Goal: Task Accomplishment & Management: Use online tool/utility

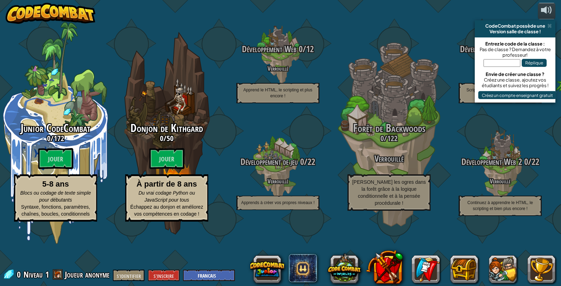
select select "fr"
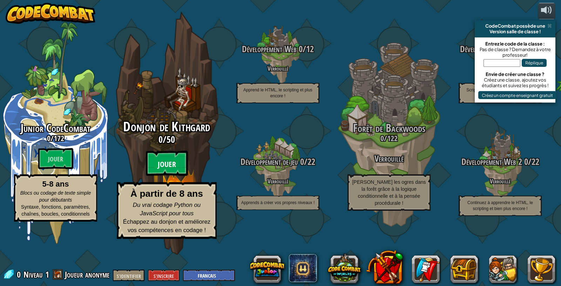
click at [170, 176] on btn "Jouer" at bounding box center [167, 163] width 42 height 25
select select "fr"
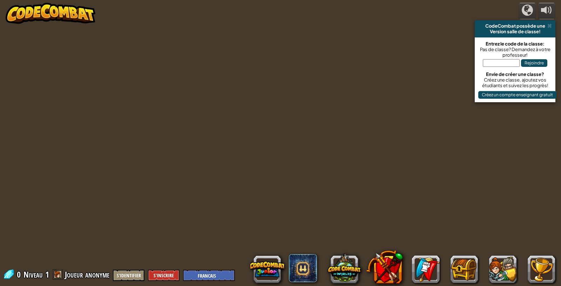
select select "fr"
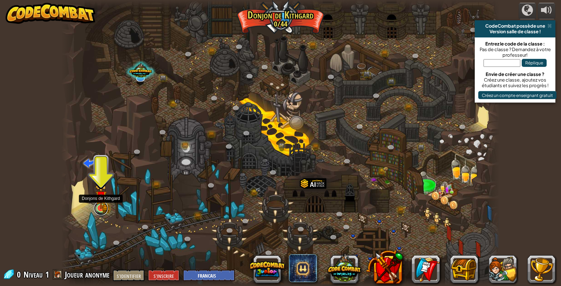
click at [103, 212] on link at bounding box center [101, 209] width 14 height 14
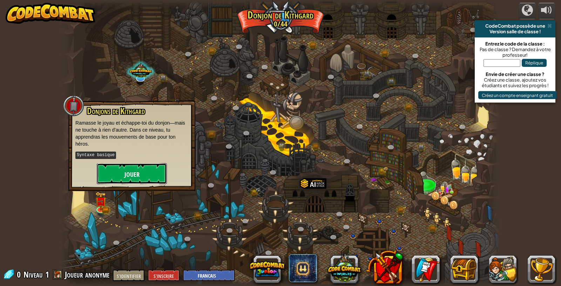
click at [113, 174] on button "Jouer" at bounding box center [132, 173] width 70 height 21
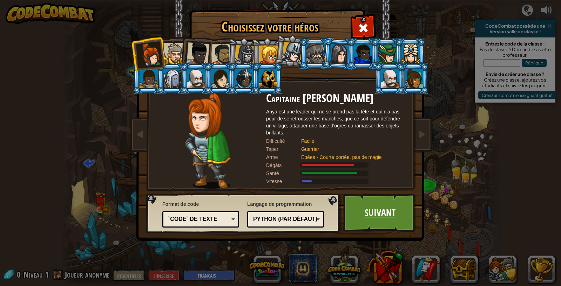
click at [362, 202] on link "Suivant" at bounding box center [379, 213] width 73 height 39
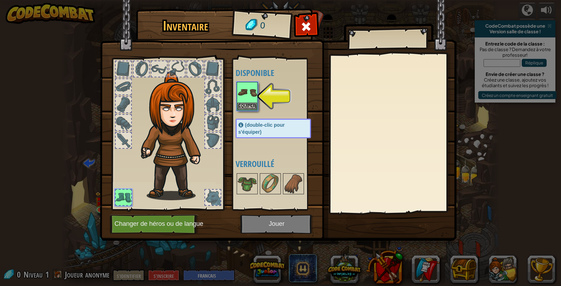
drag, startPoint x: 250, startPoint y: 167, endPoint x: 249, endPoint y: 153, distance: 13.4
click at [250, 160] on font "Verrouillé" at bounding box center [255, 163] width 39 height 11
click at [251, 91] on img at bounding box center [247, 93] width 20 height 20
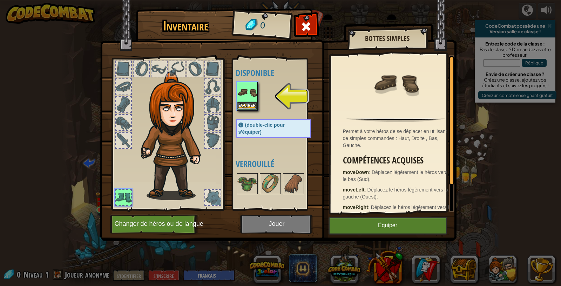
click at [251, 91] on img at bounding box center [247, 93] width 20 height 20
click at [252, 102] on button "Équiper" at bounding box center [247, 105] width 20 height 7
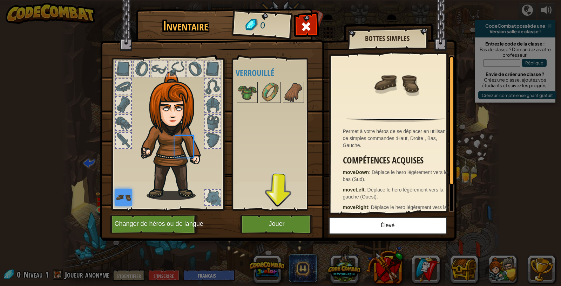
click at [252, 102] on img at bounding box center [247, 93] width 20 height 20
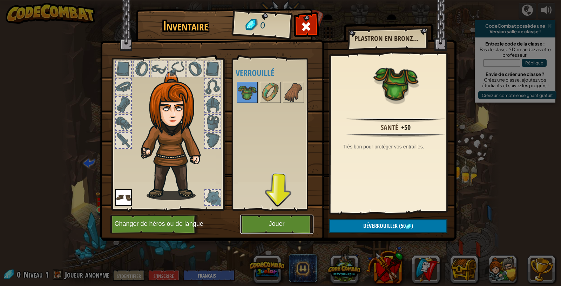
click at [282, 220] on button "Jouer" at bounding box center [276, 224] width 73 height 19
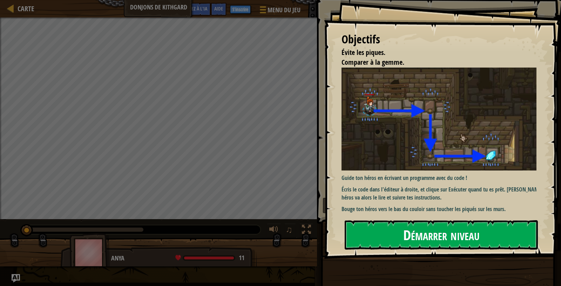
drag, startPoint x: 394, startPoint y: 227, endPoint x: 394, endPoint y: 236, distance: 9.5
click at [394, 236] on button "Démarrer niveau" at bounding box center [441, 235] width 193 height 29
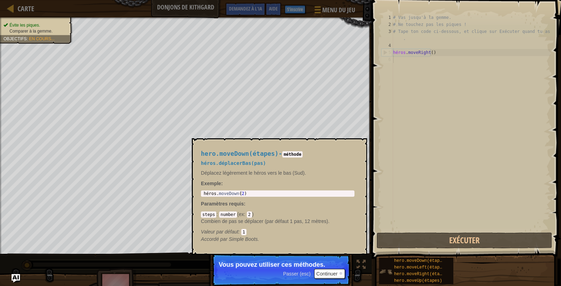
click at [386, 271] on img at bounding box center [385, 271] width 13 height 13
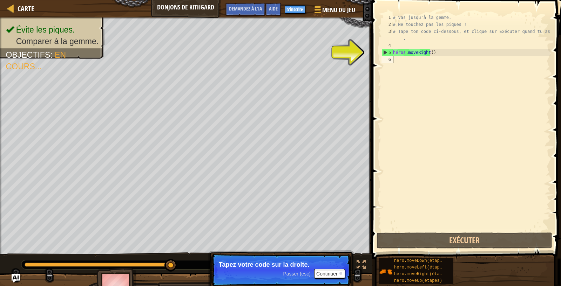
drag, startPoint x: 398, startPoint y: 153, endPoint x: 398, endPoint y: 130, distance: 22.1
click at [398, 147] on div "# Vas jusqu'à la gemme. # Ne touchez pas les piques ! # Tape ton code ci-dessou…" at bounding box center [471, 129] width 159 height 231
click at [394, 58] on div "# Vas jusqu'à la gemme. # Ne touchez pas les piques ! # Tape ton code ci-dessou…" at bounding box center [471, 129] width 159 height 231
click at [394, 54] on div "# Vas jusqu'à la gemme. # Ne touchez pas les piques ! # Tape ton code ci-dessou…" at bounding box center [471, 129] width 159 height 231
click at [381, 47] on div "4" at bounding box center [387, 45] width 12 height 7
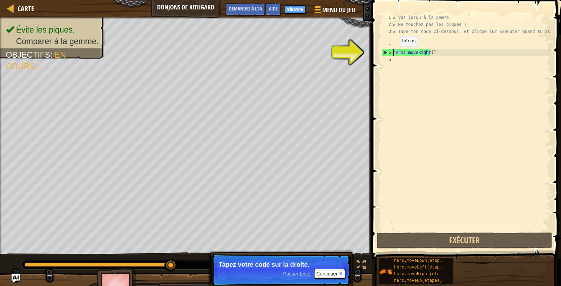
type textarea "hero.moveRight()"
click at [381, 47] on div "4" at bounding box center [387, 45] width 12 height 7
type textarea "hero.moveRight()"
click at [401, 19] on div "# Vas jusqu'à la gemme. # Ne touchez pas les piques ! # Tape ton code ci-dessou…" at bounding box center [471, 129] width 159 height 231
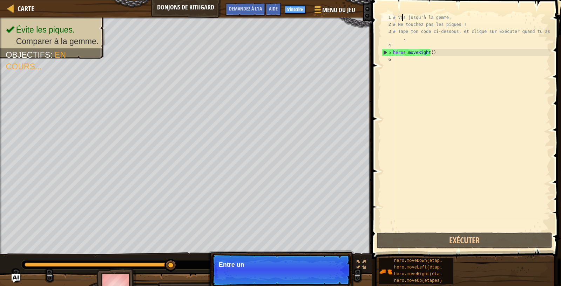
click at [401, 19] on div "# Vas jusqu'à la gemme. # Ne touchez pas les piques ! # Tape ton code ci-dessou…" at bounding box center [471, 129] width 159 height 231
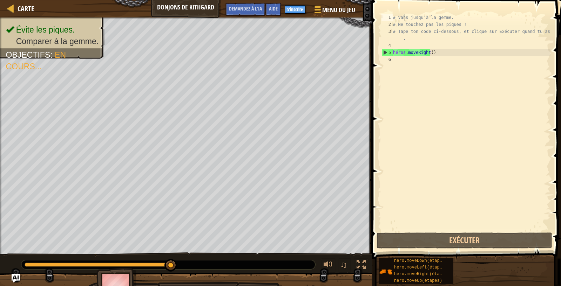
scroll to position [3, 1]
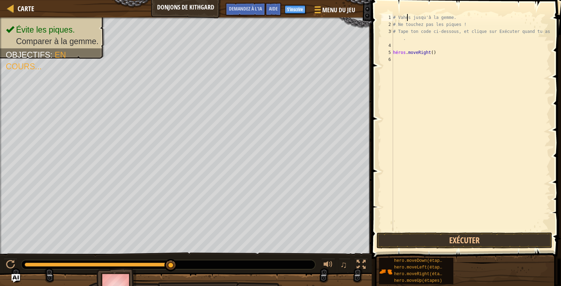
click at [400, 16] on div "# Vahes jusqu'à la gemme. # Ne touchez pas les piques ! # Tape ton code ci-dess…" at bounding box center [471, 129] width 159 height 231
click at [396, 51] on div "# Vahes jusqu'à la gemme. # Ne touchez pas les piques ! # Tape ton code ci-dess…" at bounding box center [471, 129] width 159 height 231
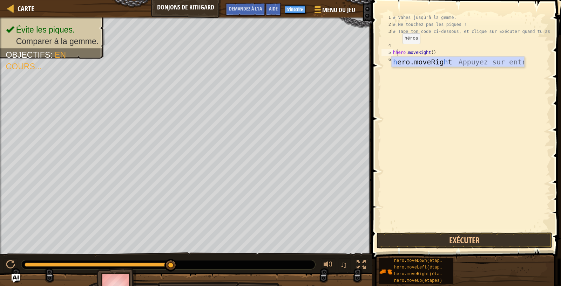
scroll to position [3, 0]
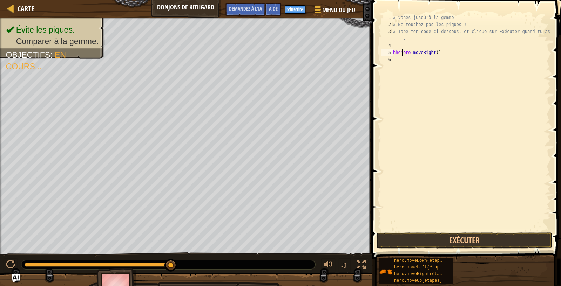
drag, startPoint x: 489, startPoint y: 6, endPoint x: 480, endPoint y: 18, distance: 15.0
click at [480, 16] on div "hhehero.moveRight() 1 2 3 4 5 6 # Vahes jusqu'à la gemme. # Ne touchez pas les …" at bounding box center [465, 144] width 191 height 280
click at [426, 40] on div "# Vahes jusqu'à la gemme. # Ne touchez pas les piques ! # Tape ton code ci-dess…" at bounding box center [471, 129] width 159 height 231
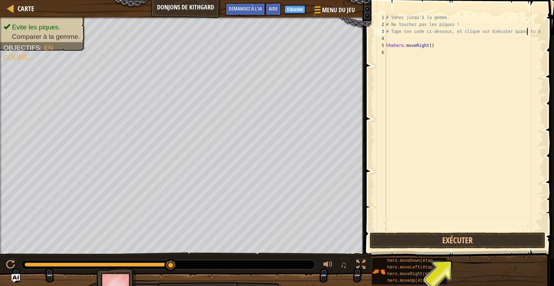
type textarea "# Tape ton code ci-dessous, et clique sur Exécuter quand tu"
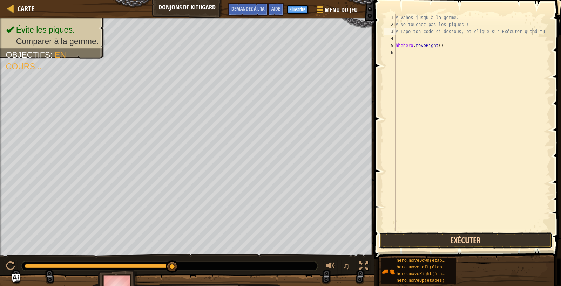
click at [443, 241] on button "Exécuter" at bounding box center [465, 241] width 173 height 16
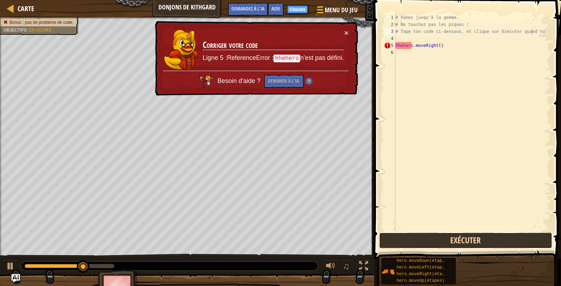
click at [443, 241] on button "Exécuter" at bounding box center [465, 241] width 173 height 16
click at [441, 239] on button "Exécuter" at bounding box center [465, 241] width 173 height 16
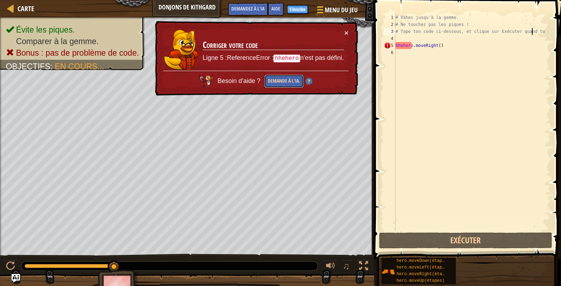
click at [300, 81] on font "Demande à l'IA." at bounding box center [284, 80] width 32 height 7
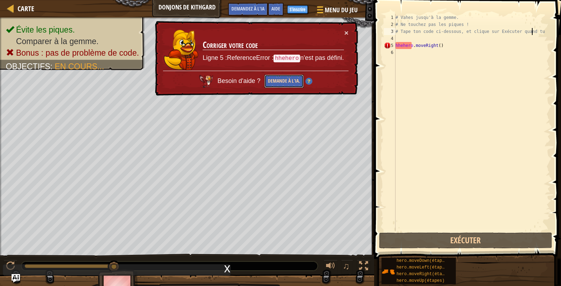
click at [300, 81] on font "Demande à l'IA." at bounding box center [284, 80] width 32 height 7
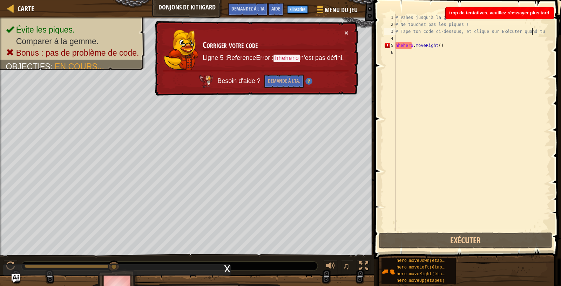
click at [343, 31] on td "Corriger votre code Ligne 5 :ReferenceError : hhehero n'est pas défini." at bounding box center [273, 50] width 142 height 42
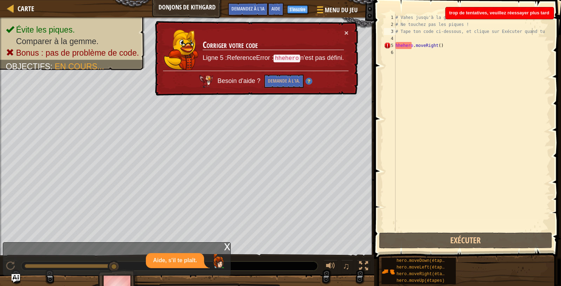
drag, startPoint x: 343, startPoint y: 31, endPoint x: 402, endPoint y: 48, distance: 61.6
click at [402, 48] on div "Carte Donjons de Kithgard Menu du jeu Terminé S'inscrire Aide Demandez à l'IA 1…" at bounding box center [280, 143] width 561 height 286
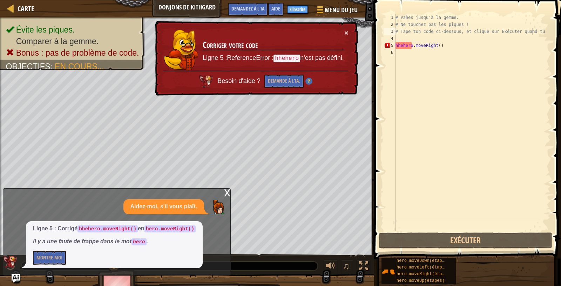
scroll to position [3, 0]
click at [426, 51] on div "# Vahes jusqu'à la gemme. # Ne touchez pas les piques ! # Tape ton code ci-dess…" at bounding box center [472, 129] width 156 height 231
click at [50, 254] on button "Montre-moi" at bounding box center [49, 258] width 33 height 14
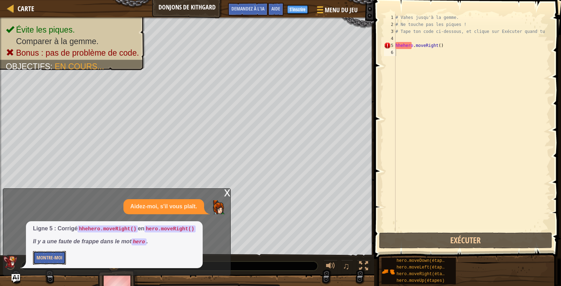
click at [50, 254] on button "Montre-moi" at bounding box center [49, 258] width 33 height 14
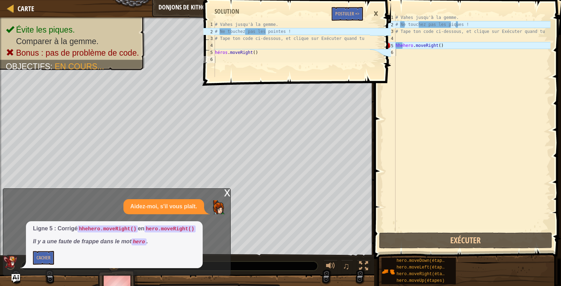
click at [376, 12] on font "×" at bounding box center [375, 13] width 5 height 15
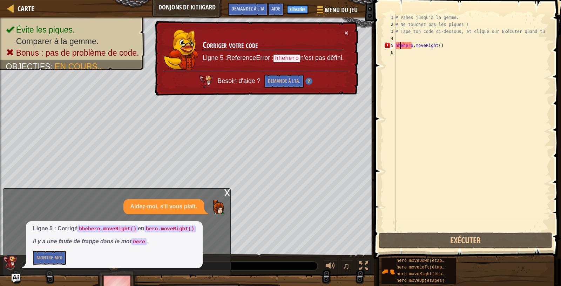
click at [399, 44] on div "# Vahes jusqu'à la gemme. # Ne touchez pas les piques ! # Tape ton code ci-dess…" at bounding box center [472, 129] width 156 height 231
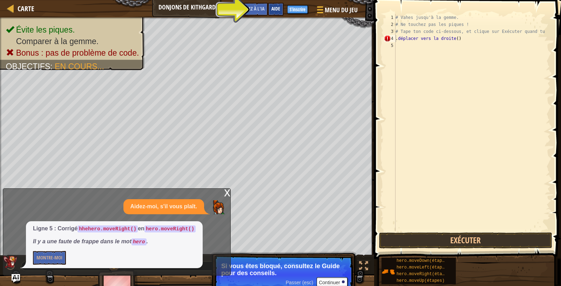
click at [272, 9] on font "Aide" at bounding box center [275, 8] width 9 height 7
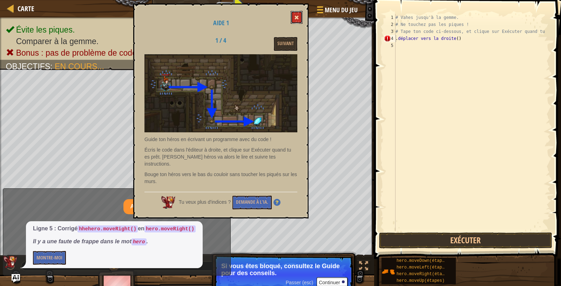
click at [293, 14] on button at bounding box center [297, 17] width 12 height 13
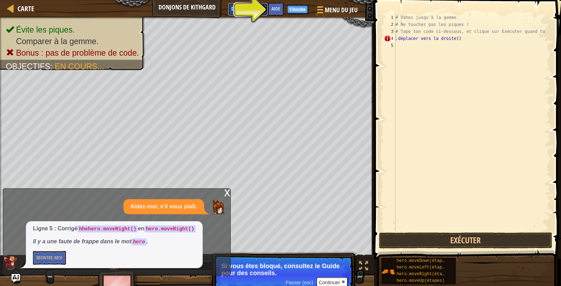
click at [260, 3] on button "Demandez à l'IA" at bounding box center [248, 9] width 40 height 13
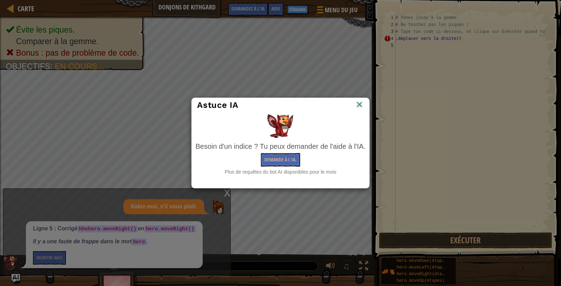
click at [277, 96] on div "Astuce IA Besoin d'un indice ? Tu peux demander de l'aide à l'IA. Demande à l'I…" at bounding box center [280, 143] width 561 height 286
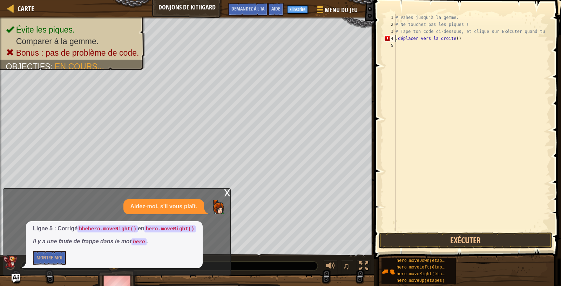
click at [397, 38] on div "# Vahes jusqu'à la gemme. # Ne touchez pas les piques ! # Tape ton code ci-dess…" at bounding box center [472, 129] width 156 height 231
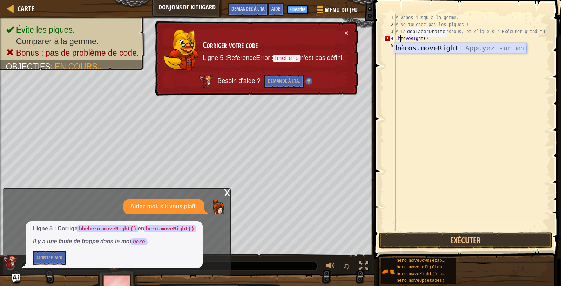
click at [408, 48] on div "héros . moveRig h t Appuyez sur entrée" at bounding box center [460, 59] width 133 height 32
type textarea "hero.moveRight()"
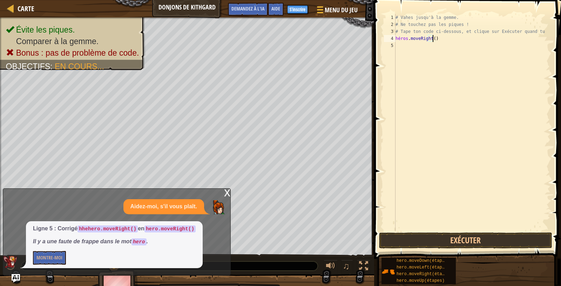
click at [408, 48] on div "# Vahes jusqu'à la gemme. # Ne touchez pas les piques ! # Tape ton code ci-dess…" at bounding box center [472, 129] width 156 height 231
click at [405, 39] on div "# Vahes jusqu'à la gemme. # Ne touchez pas les piques ! # Tape ton code ci-dess…" at bounding box center [472, 129] width 156 height 231
type textarea "hero.moveRight()"
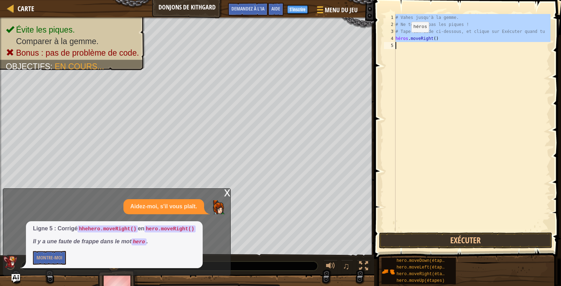
click at [405, 39] on div "# Vahes jusqu'à la gemme. # Ne touchez pas les piques ! # Tape ton code ci-dess…" at bounding box center [472, 129] width 156 height 231
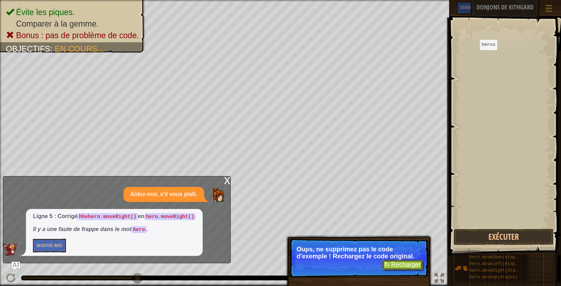
click at [397, 267] on font "↻ Recharger" at bounding box center [402, 265] width 36 height 7
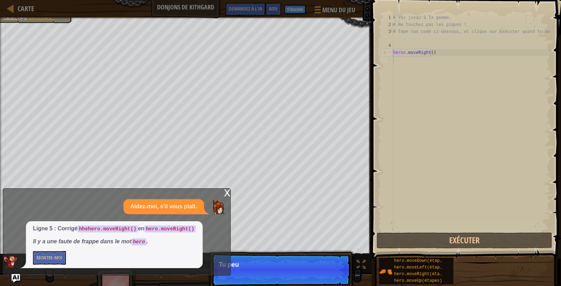
click at [392, 58] on div "6" at bounding box center [387, 59] width 12 height 7
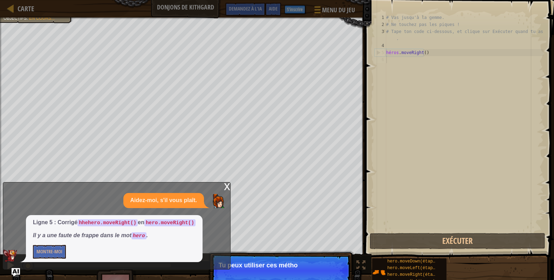
click at [392, 58] on div "1 2 3 4 5 6 # Vas jusqu'à la gemme. # Ne touchez pas les piques ! # Tape ton co…" at bounding box center [458, 122] width 170 height 217
click at [392, 58] on div "# Vas jusqu'à la gemme. # Ne touchez pas les piques ! # Tape ton code ci-dessou…" at bounding box center [464, 129] width 159 height 231
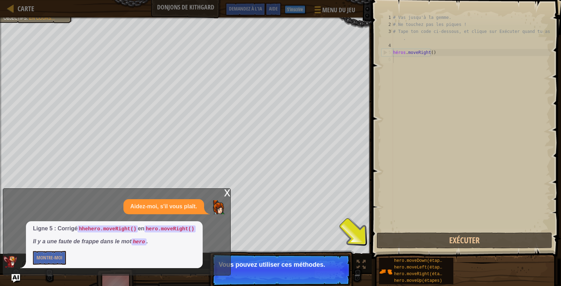
click at [392, 58] on div "6" at bounding box center [387, 59] width 12 height 7
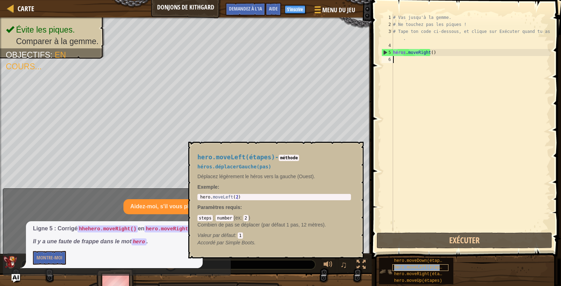
click at [432, 265] on font "hero.moveLeft(étapes)" at bounding box center [420, 267] width 53 height 5
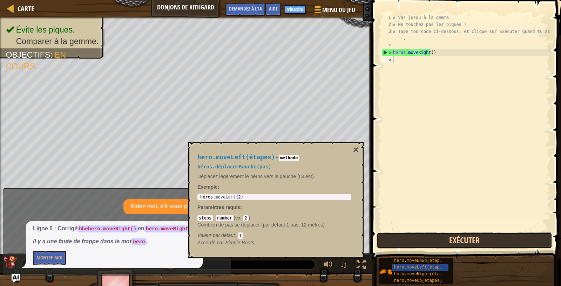
click at [413, 237] on button "Exécuter" at bounding box center [465, 241] width 176 height 16
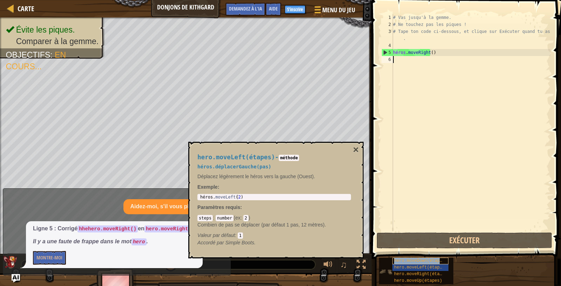
click at [408, 259] on font "hero.moveDown(étapes)" at bounding box center [420, 261] width 53 height 5
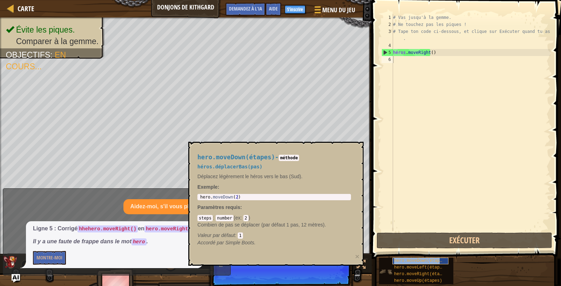
click at [408, 259] on font "hero.moveDown(étapes)" at bounding box center [420, 261] width 53 height 5
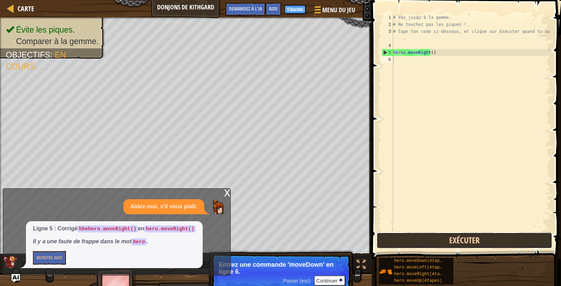
click at [423, 244] on button "Exécuter" at bounding box center [465, 241] width 176 height 16
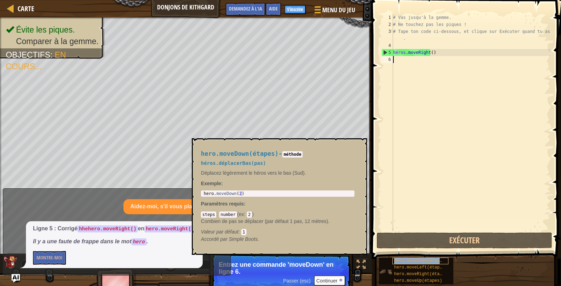
click at [417, 263] on font "hero.moveDown(étapes)" at bounding box center [420, 261] width 53 height 5
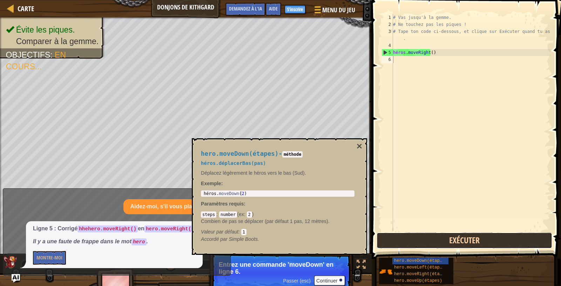
click at [417, 244] on button "Exécuter" at bounding box center [465, 241] width 176 height 16
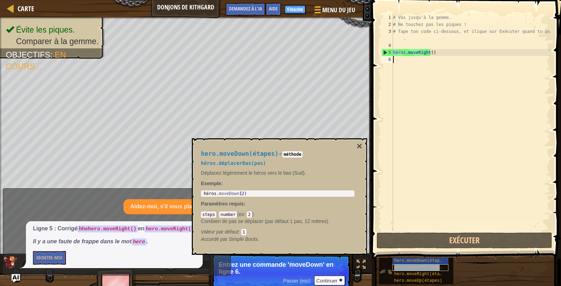
click at [396, 265] on font "hero.moveLeft(étapes)" at bounding box center [420, 267] width 53 height 5
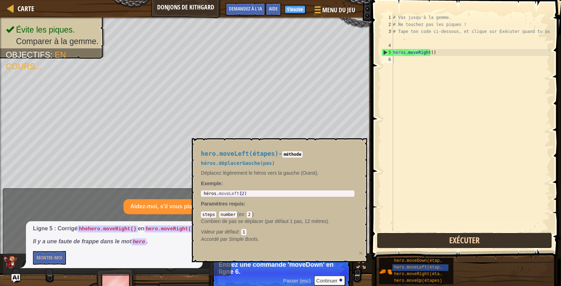
click at [401, 241] on button "Exécuter" at bounding box center [465, 241] width 176 height 16
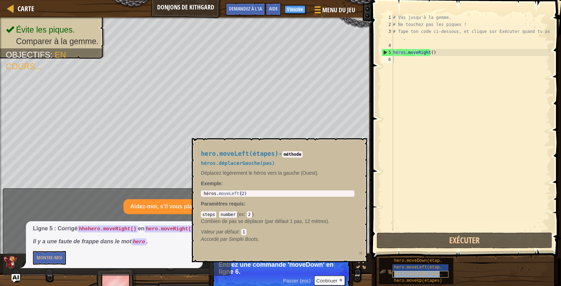
click at [398, 275] on font "hero.moveRight(étapes)" at bounding box center [421, 274] width 55 height 5
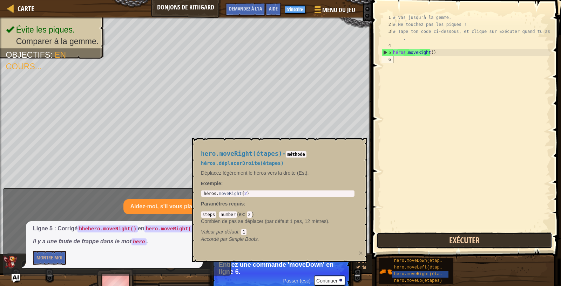
click at [403, 248] on button "Exécuter" at bounding box center [465, 241] width 176 height 16
click at [390, 237] on button "Exécuter" at bounding box center [465, 241] width 176 height 16
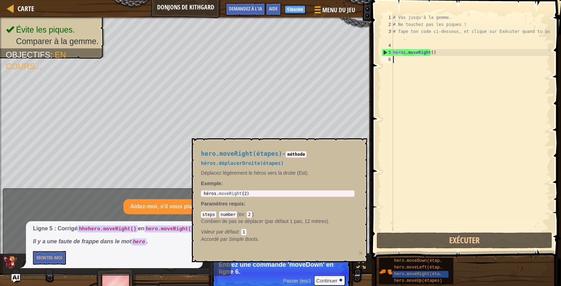
click at [390, 56] on div "6" at bounding box center [387, 59] width 12 height 7
click at [393, 56] on div "# Vas jusqu'à la gemme. # Ne touchez pas les piques ! # Tape ton code ci-dessou…" at bounding box center [471, 129] width 159 height 231
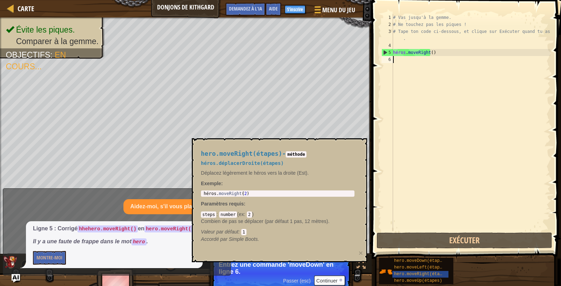
type textarea "hero.moveRight()"
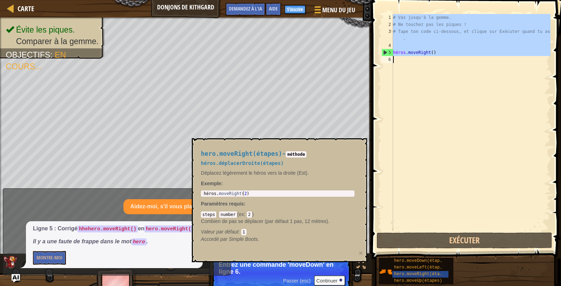
click at [391, 60] on div "6" at bounding box center [387, 59] width 12 height 7
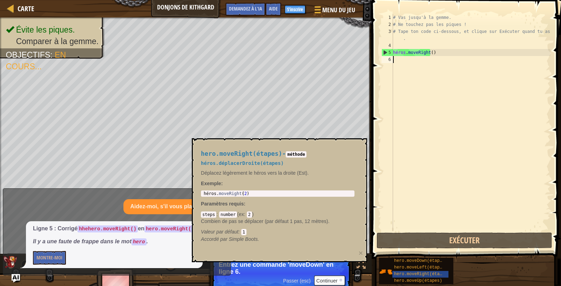
type textarea "hero.moveRight()"
click at [391, 60] on div "6" at bounding box center [387, 59] width 12 height 7
